Goal: Task Accomplishment & Management: Complete application form

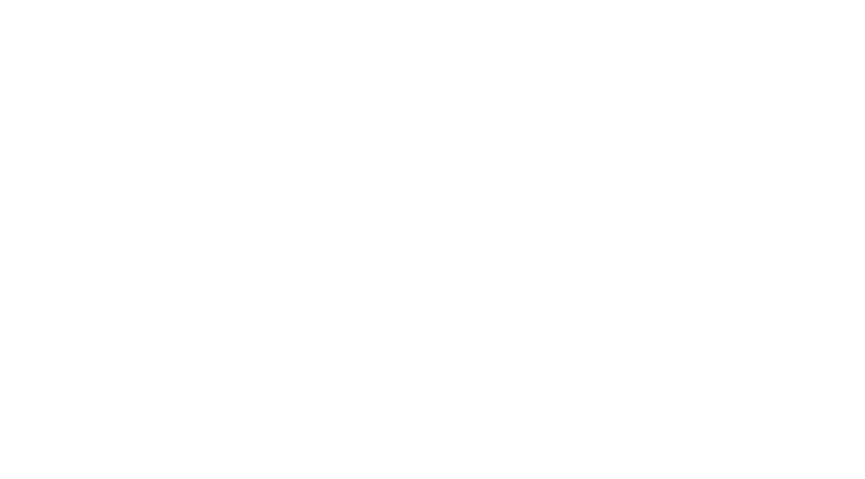
click at [411, 4] on html at bounding box center [432, 2] width 865 height 4
